Goal: Information Seeking & Learning: Learn about a topic

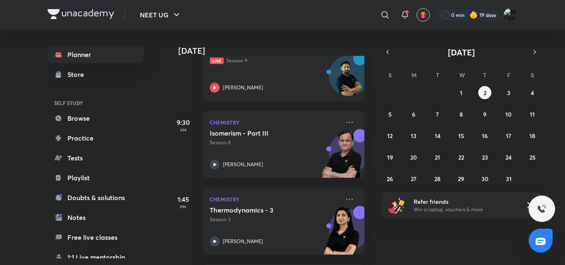
scroll to position [224, 0]
click at [345, 122] on icon at bounding box center [349, 122] width 10 height 10
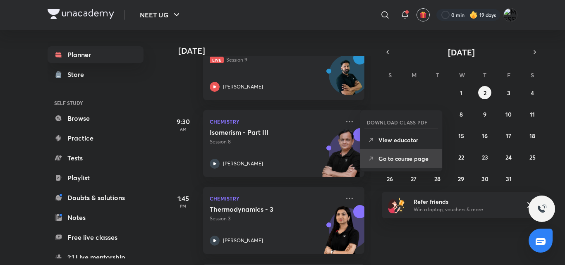
click at [366, 166] on li "Go to course page" at bounding box center [401, 158] width 82 height 19
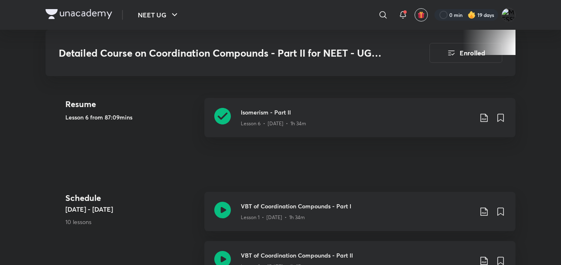
scroll to position [346, 0]
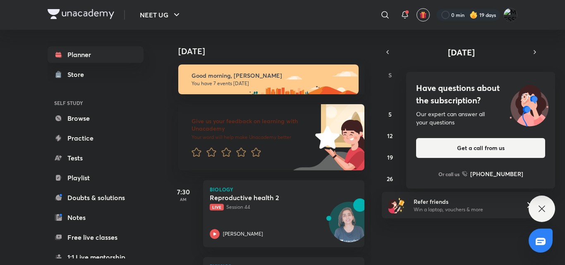
click at [539, 197] on div "Have questions about the subscription? Our expert can answer all your questions…" at bounding box center [541, 209] width 26 height 26
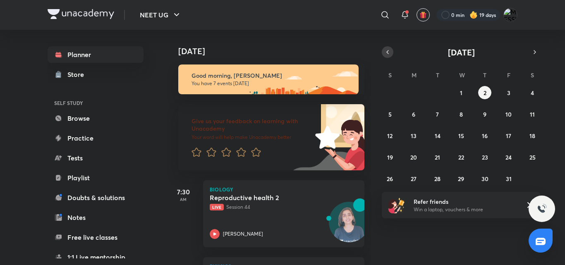
click at [388, 51] on icon "button" at bounding box center [387, 51] width 7 height 7
click at [443, 95] on button "2" at bounding box center [437, 92] width 13 height 13
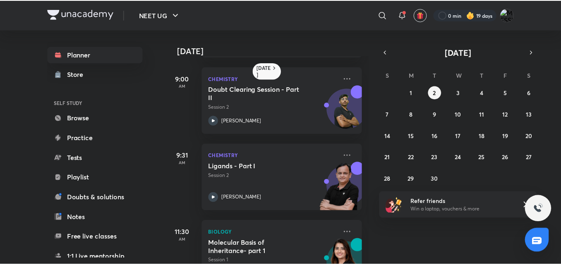
scroll to position [255, 0]
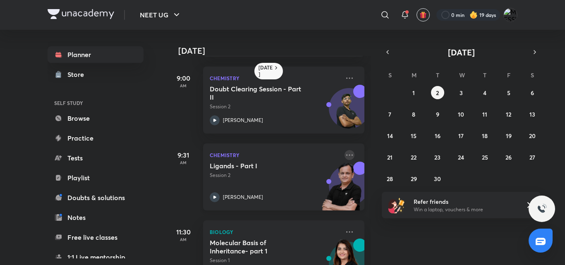
click at [344, 155] on icon at bounding box center [349, 155] width 10 height 10
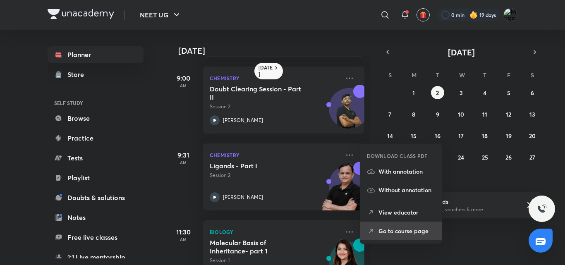
click at [384, 223] on li "Go to course page" at bounding box center [401, 231] width 82 height 19
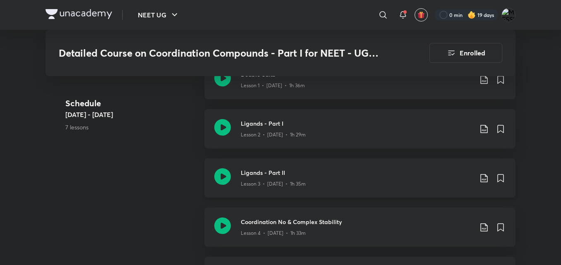
scroll to position [521, 0]
click at [302, 183] on p "Lesson 3 • Sep 4 • 1h 35m" at bounding box center [273, 183] width 65 height 7
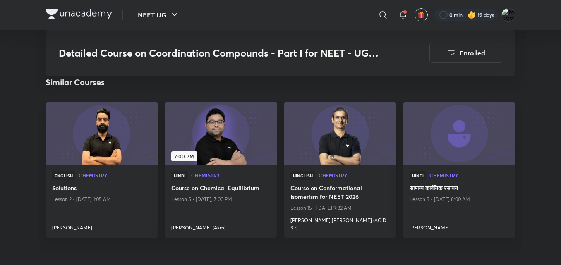
scroll to position [885, 0]
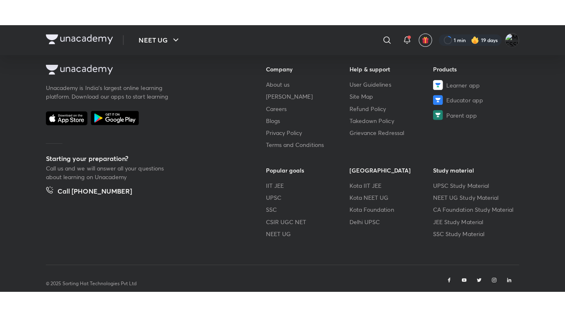
scroll to position [468, 0]
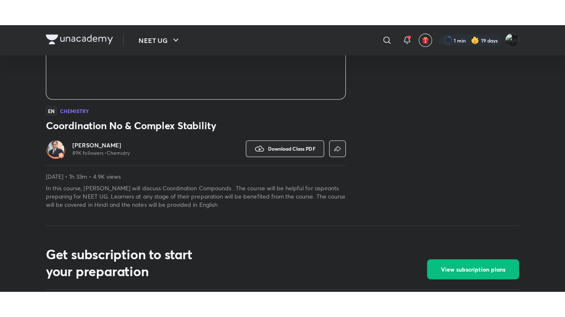
scroll to position [182, 0]
